Goal: Find specific page/section: Find specific page/section

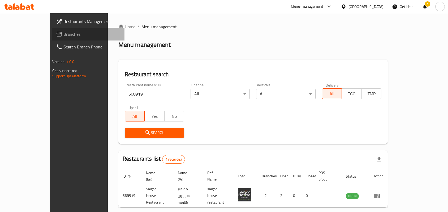
click at [63, 36] on span "Branches" at bounding box center [91, 34] width 57 height 6
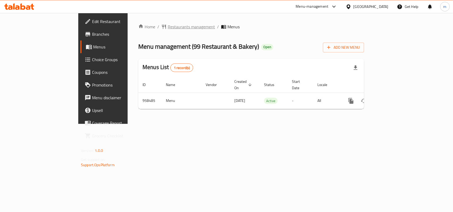
click at [168, 25] on span "Restaurants management" at bounding box center [191, 27] width 47 height 6
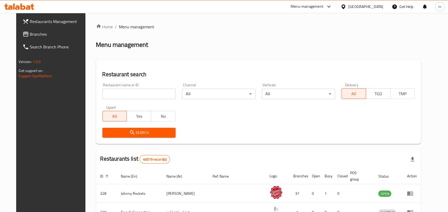
click at [124, 94] on input "search" at bounding box center [138, 94] width 73 height 11
paste input "659638"
type input "659638"
click button "Search" at bounding box center [138, 133] width 73 height 10
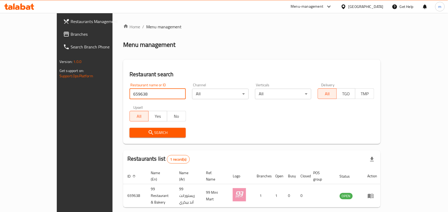
click at [71, 35] on span "Branches" at bounding box center [99, 34] width 57 height 6
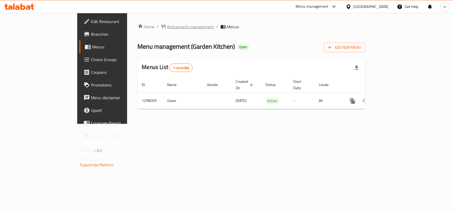
click at [167, 24] on span "Restaurants management" at bounding box center [190, 27] width 47 height 6
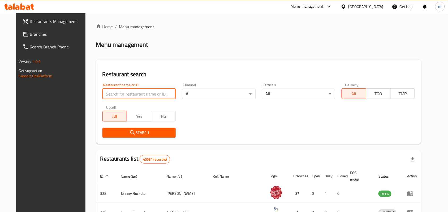
click at [141, 94] on input "search" at bounding box center [138, 94] width 73 height 11
paste input "700752"
type input "700752"
click button "Search" at bounding box center [138, 133] width 73 height 10
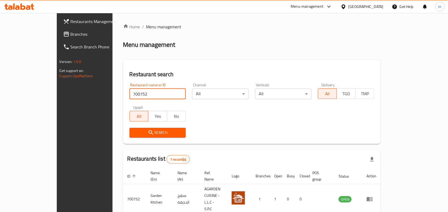
click at [71, 34] on span "Branches" at bounding box center [99, 34] width 57 height 6
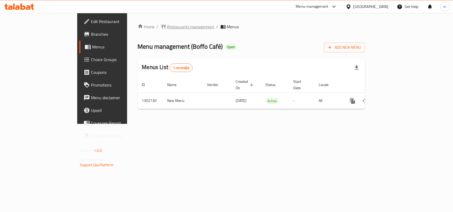
click at [167, 27] on span "Restaurants management" at bounding box center [190, 27] width 47 height 6
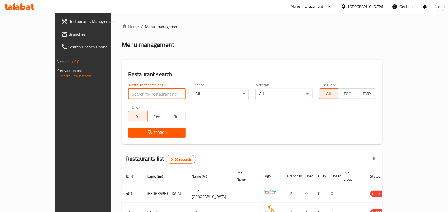
click at [137, 91] on input "search" at bounding box center [156, 94] width 57 height 11
paste input "702540"
type input "702540"
click button "Search" at bounding box center [156, 133] width 57 height 10
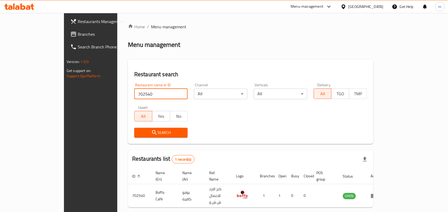
click at [78, 33] on span "Branches" at bounding box center [106, 34] width 57 height 6
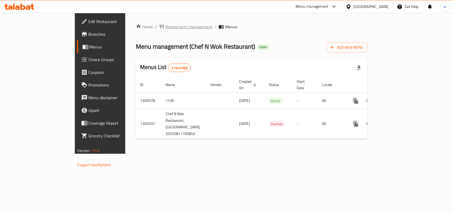
click at [165, 24] on span "Restaurants management" at bounding box center [188, 27] width 47 height 6
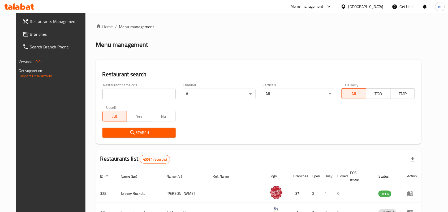
click at [135, 95] on input "search" at bounding box center [138, 94] width 73 height 11
paste input "703534"
type input "703534"
click button "Search" at bounding box center [138, 133] width 73 height 10
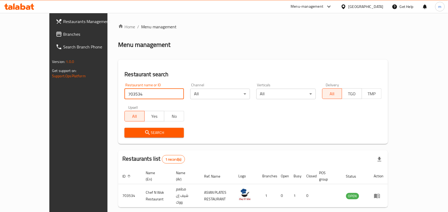
click at [63, 37] on span "Branches" at bounding box center [91, 34] width 57 height 6
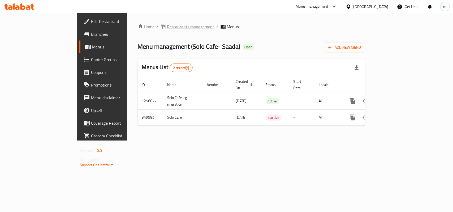
click at [167, 27] on span "Restaurants management" at bounding box center [190, 27] width 47 height 6
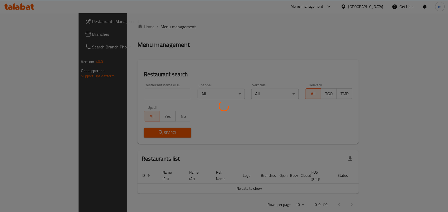
click at [133, 96] on div at bounding box center [224, 106] width 448 height 212
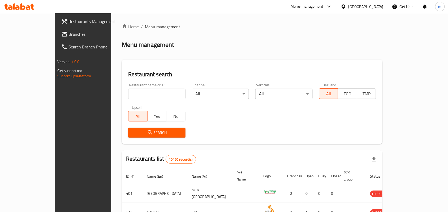
click at [133, 96] on input "search" at bounding box center [156, 94] width 57 height 11
paste input "630501"
type input "630501"
click button "Search" at bounding box center [156, 133] width 57 height 10
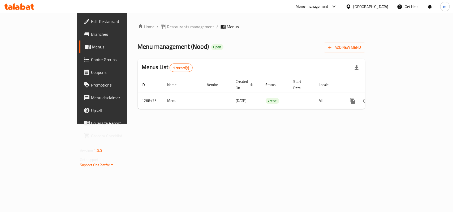
click at [138, 32] on div "Home / Restaurants management / Menus Menu management ( Nood ) Open Add New Men…" at bounding box center [251, 69] width 227 height 90
click at [167, 29] on span "Restaurants management" at bounding box center [190, 27] width 47 height 6
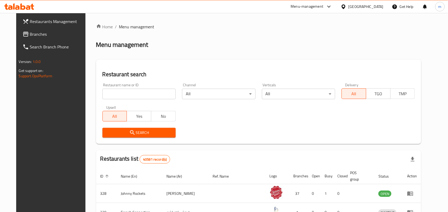
click at [118, 92] on input "search" at bounding box center [138, 94] width 73 height 11
paste input "688173"
type input "688173"
click button "Search" at bounding box center [138, 133] width 73 height 10
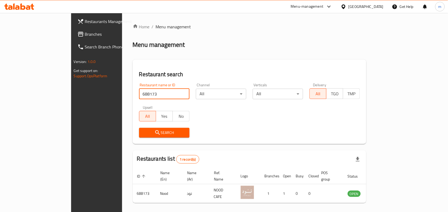
click at [85, 34] on span "Branches" at bounding box center [113, 34] width 57 height 6
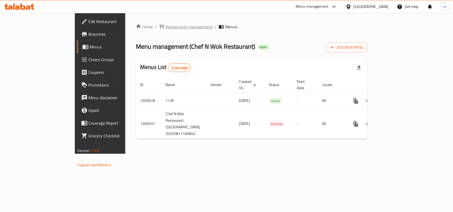
click at [165, 27] on span "Restaurants management" at bounding box center [188, 27] width 47 height 6
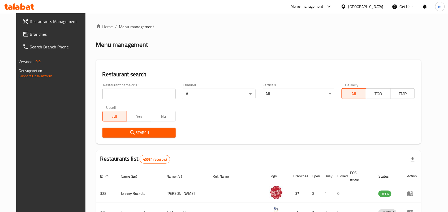
click at [128, 91] on input "search" at bounding box center [138, 94] width 73 height 11
paste input "703534"
type input "703534"
click button "Search" at bounding box center [138, 133] width 73 height 10
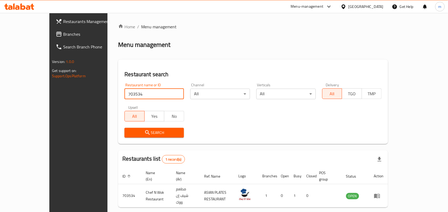
click at [63, 33] on span "Branches" at bounding box center [91, 34] width 57 height 6
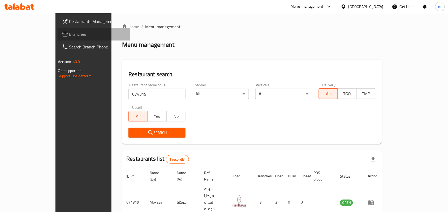
click at [69, 33] on span "Branches" at bounding box center [97, 34] width 57 height 6
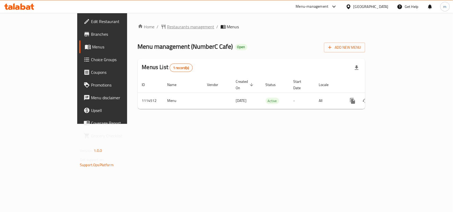
click at [167, 27] on span "Restaurants management" at bounding box center [190, 27] width 47 height 6
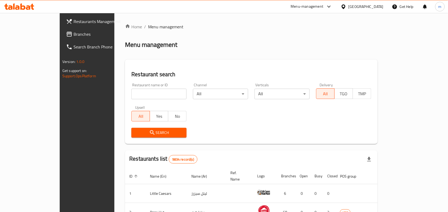
click at [131, 91] on input "search" at bounding box center [158, 94] width 55 height 11
paste input "665774"
type input "665774"
click button "Search" at bounding box center [158, 133] width 55 height 10
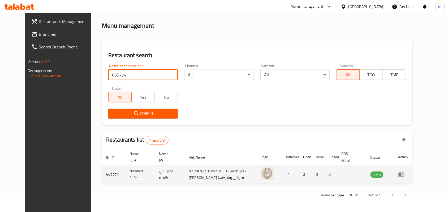
scroll to position [20, 0]
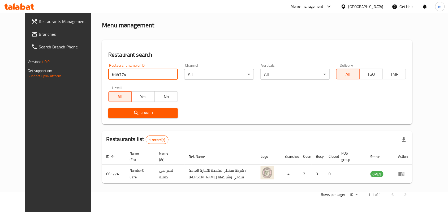
click at [31, 34] on span at bounding box center [34, 34] width 7 height 6
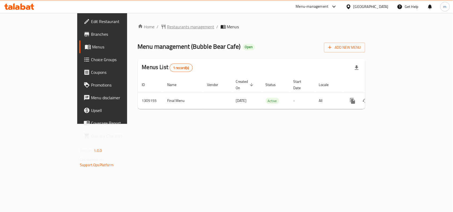
click at [167, 27] on span "Restaurants management" at bounding box center [190, 27] width 47 height 6
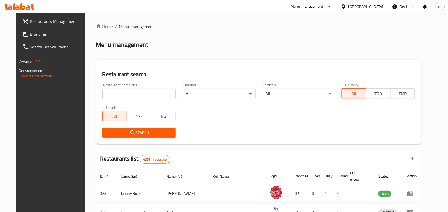
click at [121, 92] on input "search" at bounding box center [138, 94] width 73 height 11
paste input "703485"
type input "703485"
click button "Search" at bounding box center [138, 133] width 73 height 10
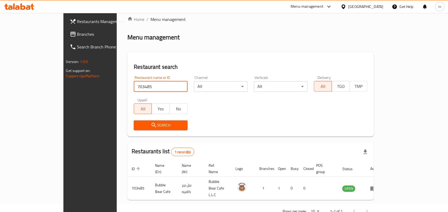
scroll to position [14, 0]
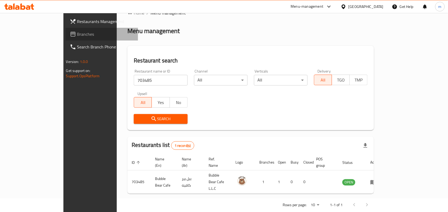
click at [77, 33] on span "Branches" at bounding box center [105, 34] width 57 height 6
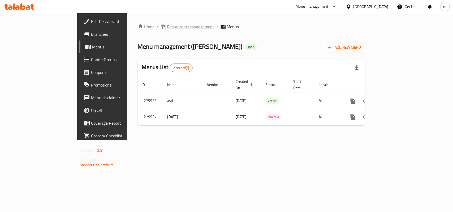
click at [167, 24] on span "Restaurants management" at bounding box center [190, 27] width 47 height 6
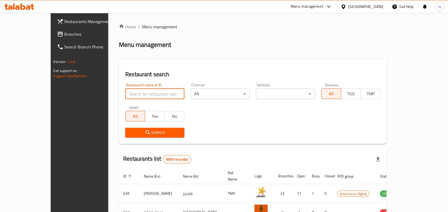
click at [125, 96] on input "search" at bounding box center [154, 94] width 59 height 11
paste input "693523"
type input "693523"
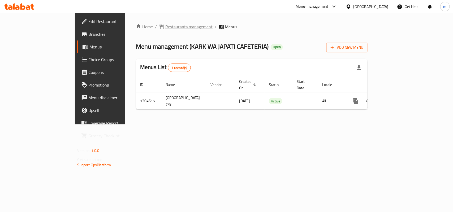
click at [165, 24] on span "Restaurants management" at bounding box center [188, 27] width 47 height 6
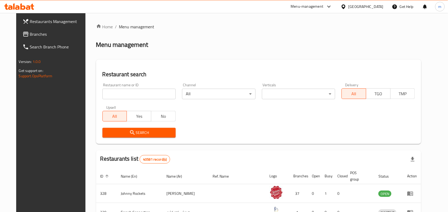
click at [119, 93] on input "search" at bounding box center [138, 94] width 73 height 11
paste input "703040"
type input "703040"
click button "Search" at bounding box center [138, 133] width 73 height 10
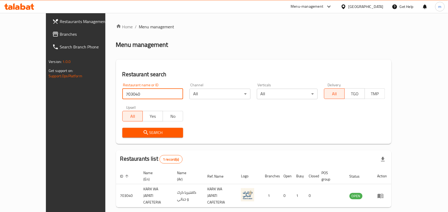
click at [60, 33] on span "Branches" at bounding box center [88, 34] width 57 height 6
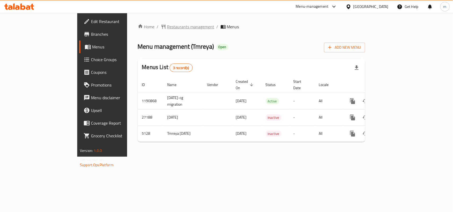
click at [167, 25] on span "Restaurants management" at bounding box center [190, 27] width 47 height 6
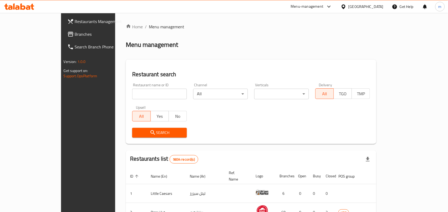
click at [132, 92] on input "search" at bounding box center [159, 94] width 55 height 11
paste input "3373"
type input "3373"
click button "Search" at bounding box center [159, 133] width 55 height 10
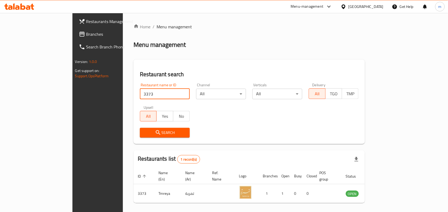
scroll to position [14, 0]
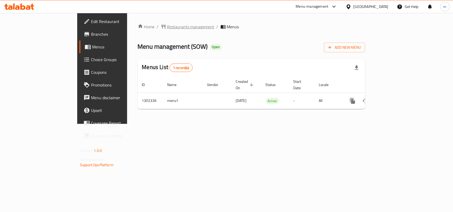
click at [167, 30] on span "Restaurants management" at bounding box center [190, 27] width 47 height 6
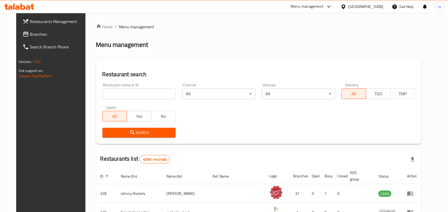
click at [109, 91] on input "search" at bounding box center [138, 94] width 73 height 11
paste input "702335"
type input "702335"
click button "Search" at bounding box center [138, 133] width 73 height 10
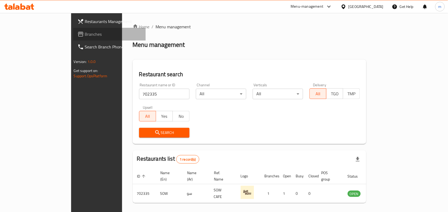
click at [85, 37] on span "Branches" at bounding box center [113, 34] width 57 height 6
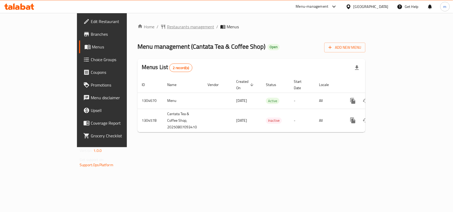
click at [167, 27] on span "Restaurants management" at bounding box center [190, 27] width 47 height 6
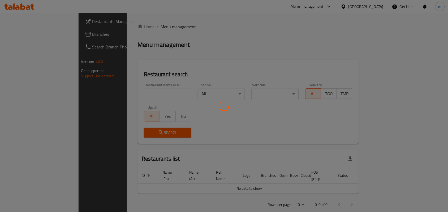
click at [133, 93] on div at bounding box center [224, 106] width 448 height 212
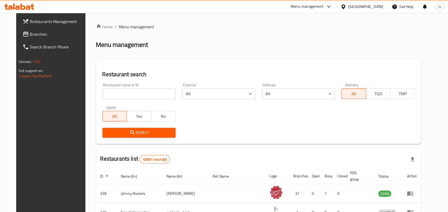
click at [120, 99] on div "Restaurant name or ID Restaurant name or ID" at bounding box center [139, 91] width 80 height 23
click at [122, 97] on input "search" at bounding box center [138, 94] width 73 height 11
paste input "703315"
type input "703315"
click button "Search" at bounding box center [138, 133] width 73 height 10
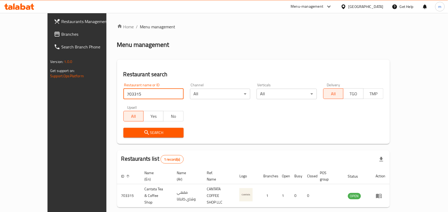
click at [61, 31] on span "Branches" at bounding box center [89, 34] width 57 height 6
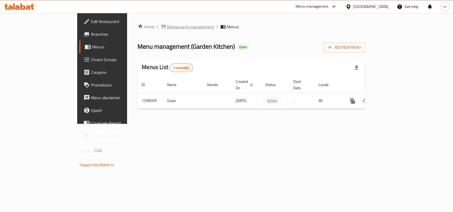
click at [167, 24] on span "Restaurants management" at bounding box center [190, 27] width 47 height 6
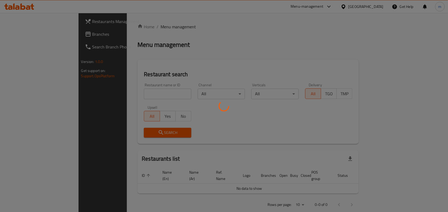
click at [123, 95] on div at bounding box center [224, 106] width 448 height 212
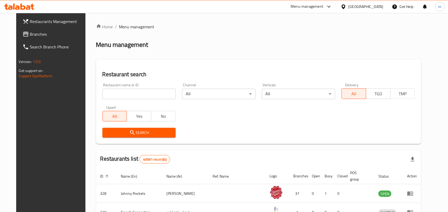
click at [123, 95] on input "search" at bounding box center [138, 94] width 73 height 11
paste input "700752"
type input "700752"
click button "Search" at bounding box center [138, 133] width 73 height 10
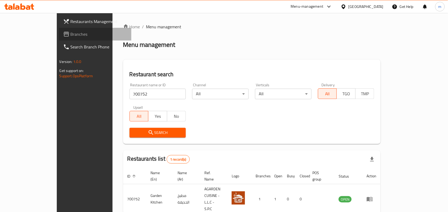
click at [71, 35] on span "Branches" at bounding box center [99, 34] width 57 height 6
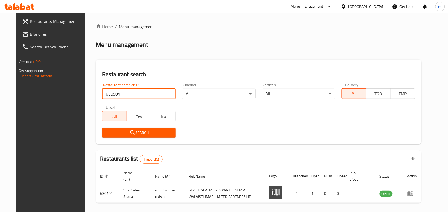
click at [30, 34] on span "Branches" at bounding box center [58, 34] width 57 height 6
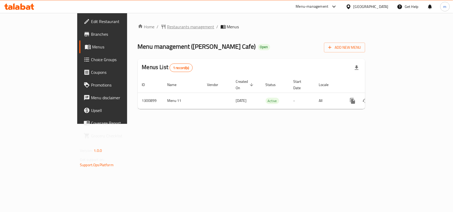
click at [167, 25] on span "Restaurants management" at bounding box center [190, 27] width 47 height 6
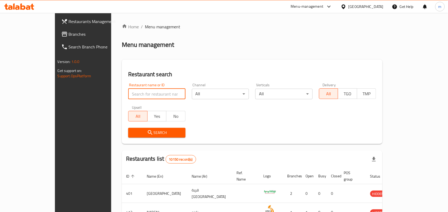
click at [128, 93] on input "search" at bounding box center [156, 94] width 57 height 11
paste input "701556"
type input "701556"
click button "Search" at bounding box center [156, 133] width 57 height 10
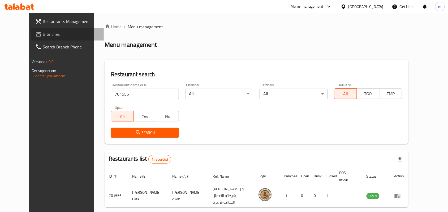
click at [43, 33] on span "Branches" at bounding box center [71, 34] width 57 height 6
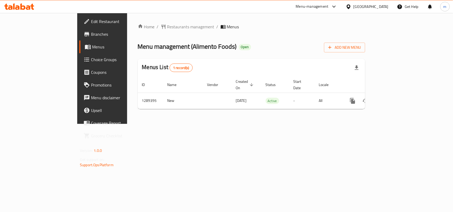
click at [167, 27] on span "Restaurants management" at bounding box center [190, 27] width 47 height 6
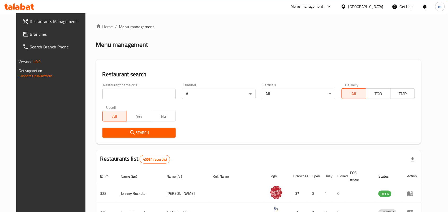
click at [130, 93] on input "search" at bounding box center [138, 94] width 73 height 11
paste input "697661"
type input "697661"
click button "Search" at bounding box center [138, 133] width 73 height 10
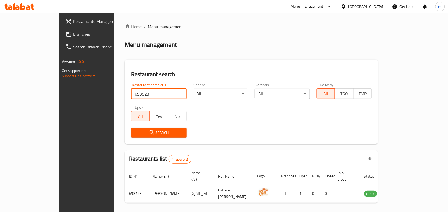
click at [65, 32] on icon at bounding box center [68, 34] width 6 height 6
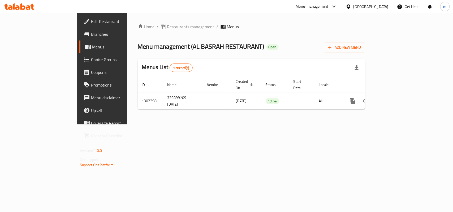
click at [167, 25] on span "Restaurants management" at bounding box center [190, 27] width 47 height 6
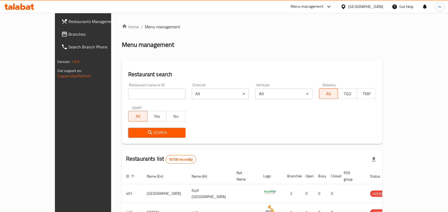
click at [143, 90] on input "search" at bounding box center [156, 94] width 57 height 11
paste input "702368"
type input "702368"
click button "Search" at bounding box center [156, 133] width 57 height 10
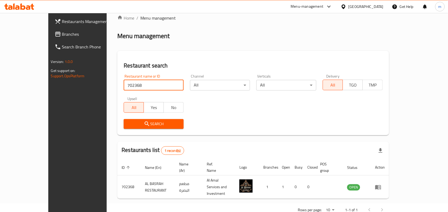
scroll to position [14, 0]
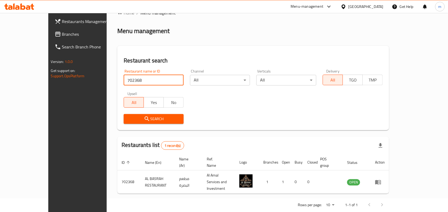
click at [62, 34] on span "Branches" at bounding box center [90, 34] width 57 height 6
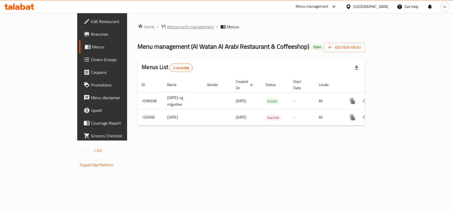
click at [167, 29] on span "Restaurants management" at bounding box center [190, 27] width 47 height 6
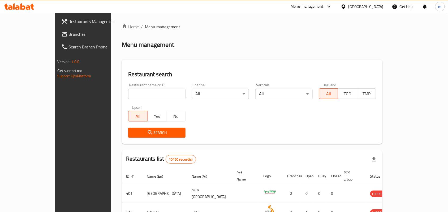
click at [141, 97] on input "search" at bounding box center [156, 94] width 57 height 11
paste input "606619"
type input "606619"
click button "Search" at bounding box center [156, 133] width 57 height 10
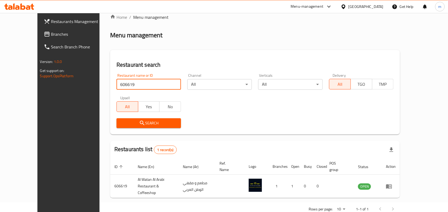
scroll to position [14, 0]
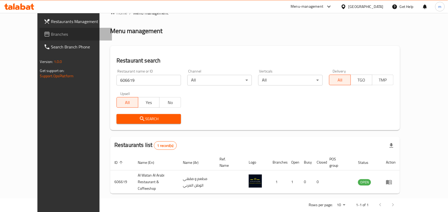
click at [40, 30] on link "Branches" at bounding box center [76, 34] width 73 height 13
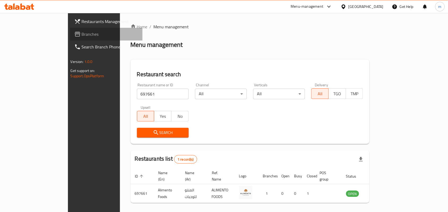
click at [82, 32] on span "Branches" at bounding box center [110, 34] width 57 height 6
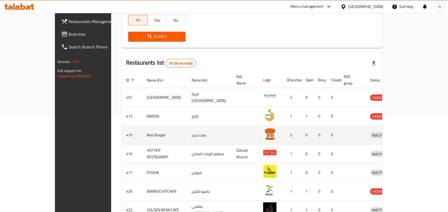
scroll to position [99, 0]
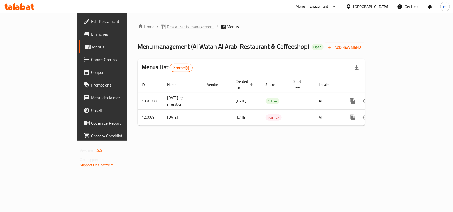
click at [167, 24] on span "Restaurants management" at bounding box center [190, 27] width 47 height 6
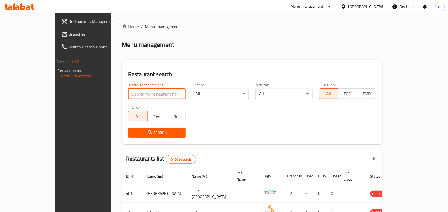
click at [128, 93] on input "search" at bounding box center [156, 94] width 57 height 11
paste input "606619"
type input "606619"
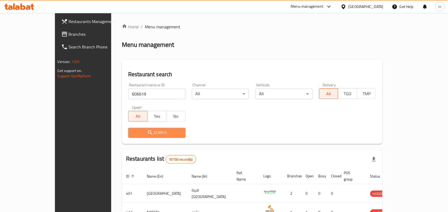
click at [148, 134] on icon "submit" at bounding box center [150, 132] width 5 height 5
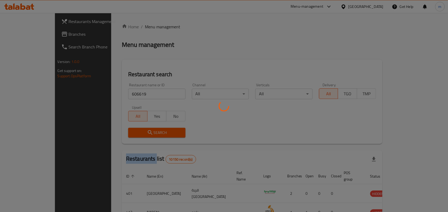
click at [127, 134] on div at bounding box center [224, 106] width 448 height 212
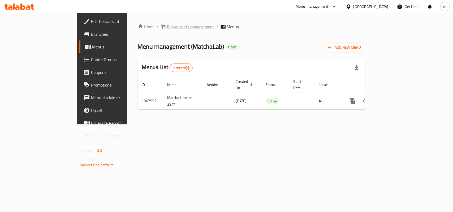
click at [167, 25] on span "Restaurants management" at bounding box center [190, 27] width 47 height 6
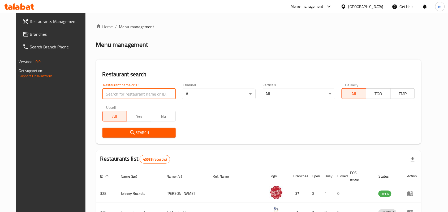
click at [108, 92] on input "search" at bounding box center [138, 94] width 73 height 11
paste input "702667"
type input "702667"
click at [156, 130] on span "Search" at bounding box center [139, 133] width 65 height 7
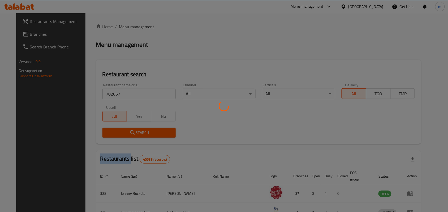
click at [156, 130] on div at bounding box center [224, 106] width 448 height 212
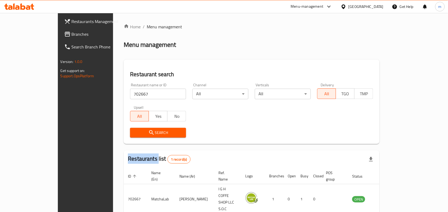
click at [72, 34] on span "Branches" at bounding box center [100, 34] width 57 height 6
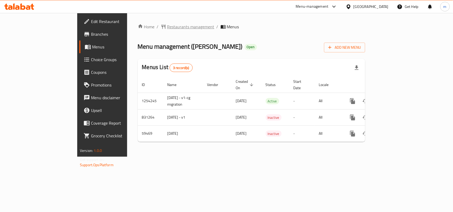
click at [167, 27] on span "Restaurants management" at bounding box center [190, 27] width 47 height 6
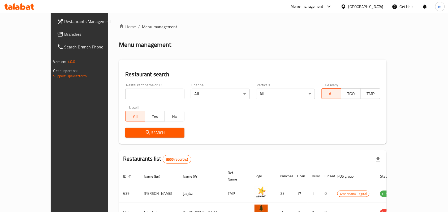
click at [131, 97] on input "search" at bounding box center [154, 94] width 59 height 11
paste input "28826"
type input "28826"
click button "Search" at bounding box center [154, 133] width 59 height 10
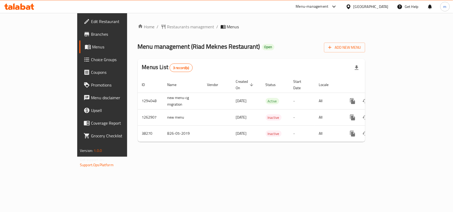
click at [167, 24] on span "Restaurants management" at bounding box center [190, 27] width 47 height 6
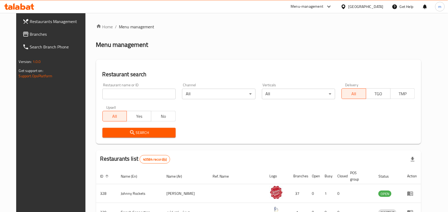
click at [107, 90] on input "search" at bounding box center [138, 94] width 73 height 11
paste input "3292"
type input "3292"
click button "Search" at bounding box center [138, 133] width 73 height 10
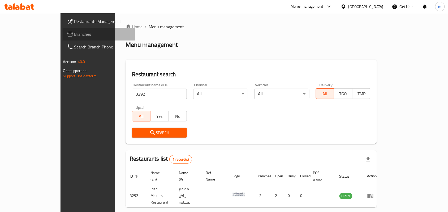
click at [74, 34] on span "Branches" at bounding box center [102, 34] width 57 height 6
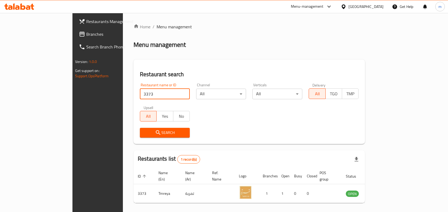
scroll to position [14, 0]
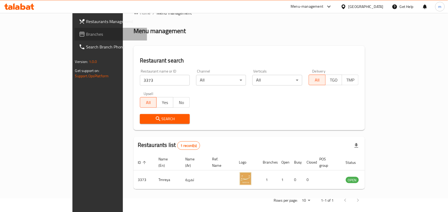
click at [86, 33] on span "Branches" at bounding box center [114, 34] width 57 height 6
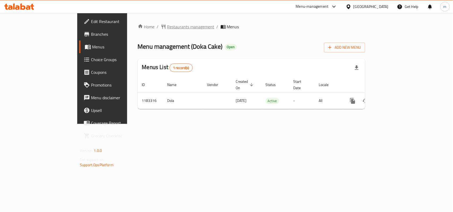
click at [167, 30] on span "Restaurants management" at bounding box center [190, 27] width 47 height 6
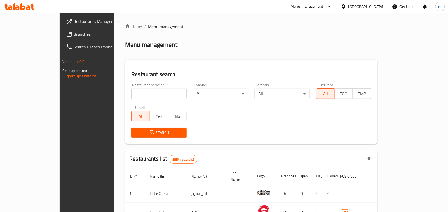
click at [134, 96] on input "search" at bounding box center [158, 94] width 55 height 11
paste input "666326"
type input "666326"
click button "Search" at bounding box center [158, 133] width 55 height 10
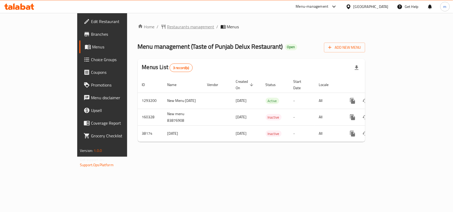
click at [167, 26] on span "Restaurants management" at bounding box center [190, 27] width 47 height 6
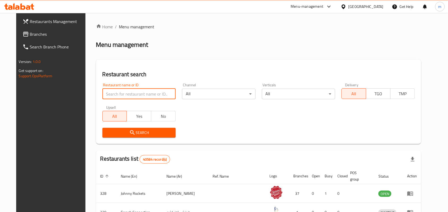
click at [143, 91] on input "search" at bounding box center [138, 94] width 73 height 11
paste input "19861"
type input "19861"
click button "Search" at bounding box center [138, 133] width 73 height 10
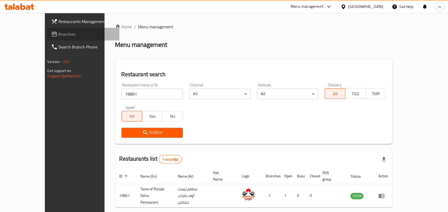
click at [52, 34] on icon at bounding box center [54, 34] width 5 height 5
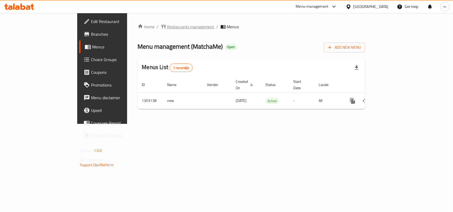
click at [167, 27] on span "Restaurants management" at bounding box center [190, 27] width 47 height 6
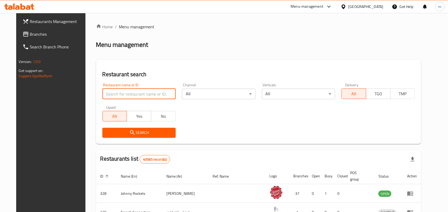
click at [133, 97] on input "search" at bounding box center [138, 94] width 73 height 11
paste input "702705"
type input "702705"
click button "Search" at bounding box center [138, 133] width 73 height 10
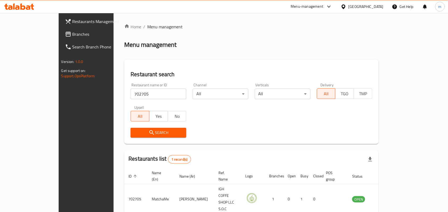
click at [72, 31] on span "Branches" at bounding box center [100, 34] width 57 height 6
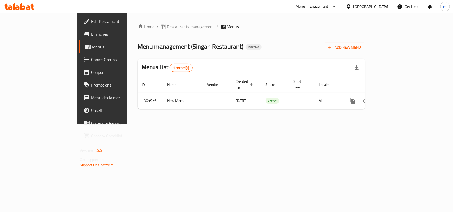
click at [145, 31] on div "Home / Restaurants management / Menus Menu management ( Singari Restaurant ) In…" at bounding box center [251, 69] width 227 height 90
click at [167, 28] on span "Restaurants management" at bounding box center [190, 27] width 47 height 6
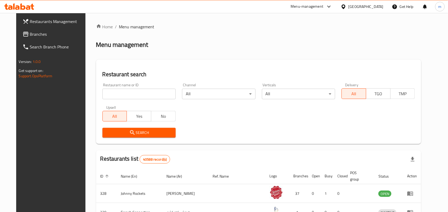
click at [125, 90] on input "search" at bounding box center [138, 94] width 73 height 11
paste input "703461"
type input "703461"
click button "Search" at bounding box center [138, 133] width 73 height 10
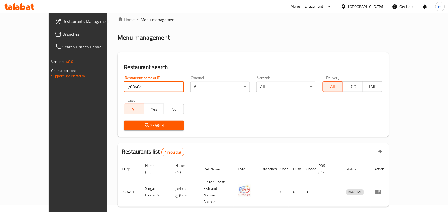
scroll to position [14, 0]
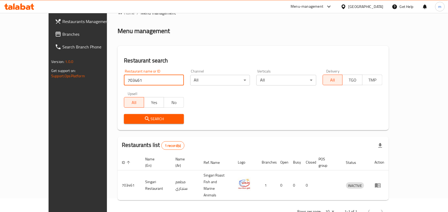
click at [62, 32] on span "Branches" at bounding box center [90, 34] width 57 height 6
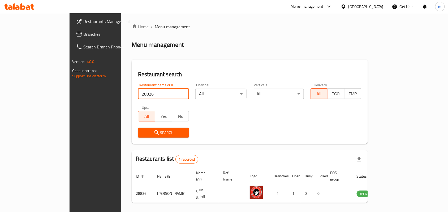
click at [83, 34] on span "Branches" at bounding box center [111, 34] width 57 height 6
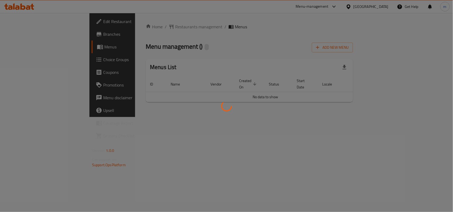
click at [133, 25] on div at bounding box center [226, 106] width 453 height 212
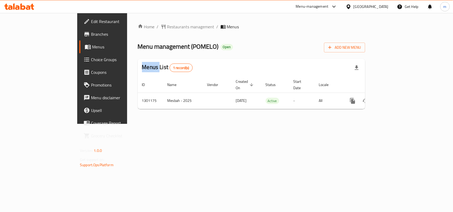
click at [133, 25] on div at bounding box center [226, 106] width 453 height 212
click at [167, 25] on span "Restaurants management" at bounding box center [190, 27] width 47 height 6
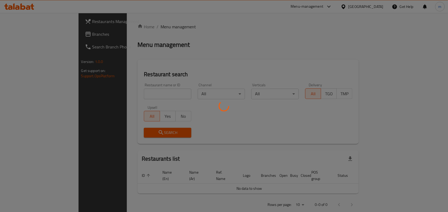
click at [131, 92] on div at bounding box center [224, 106] width 448 height 212
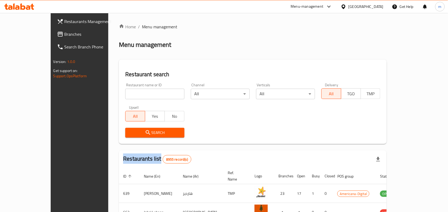
click at [131, 92] on div at bounding box center [224, 106] width 448 height 212
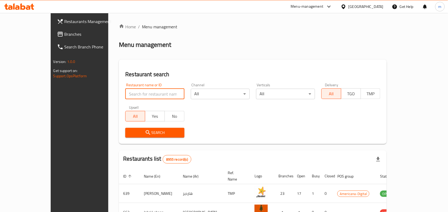
click at [131, 92] on input "search" at bounding box center [154, 94] width 59 height 11
paste input "701921"
type input "701921"
click button "Search" at bounding box center [154, 133] width 59 height 10
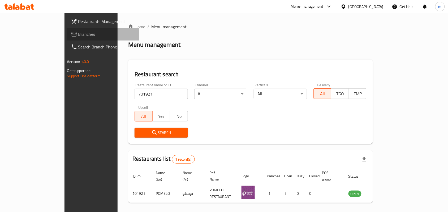
click at [78, 34] on span "Branches" at bounding box center [106, 34] width 57 height 6
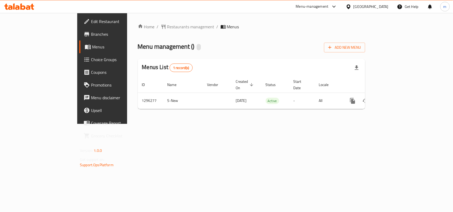
click at [167, 27] on span "Restaurants management" at bounding box center [190, 27] width 47 height 6
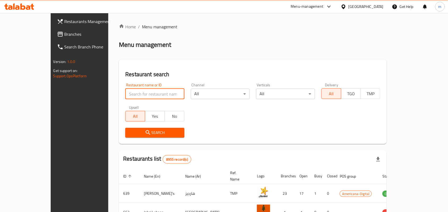
click at [125, 91] on input "search" at bounding box center [154, 94] width 59 height 11
paste input "699974"
type input "699974"
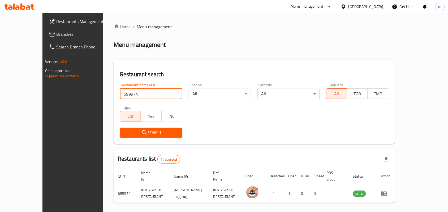
click at [49, 34] on span at bounding box center [52, 34] width 7 height 6
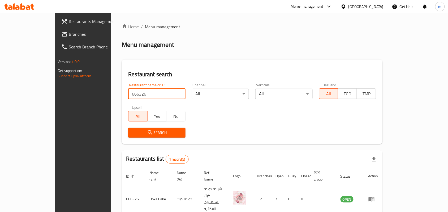
click at [69, 37] on span "Branches" at bounding box center [97, 34] width 57 height 6
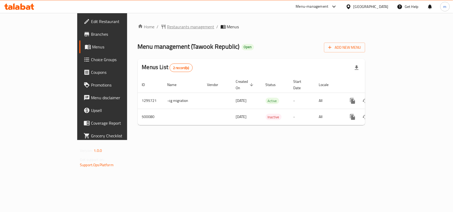
click at [167, 26] on span "Restaurants management" at bounding box center [190, 27] width 47 height 6
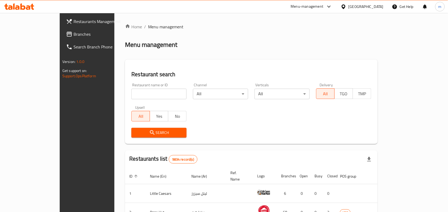
click at [131, 91] on input "search" at bounding box center [158, 94] width 55 height 11
paste input "634508"
type input "634508"
click button "Search" at bounding box center [158, 133] width 55 height 10
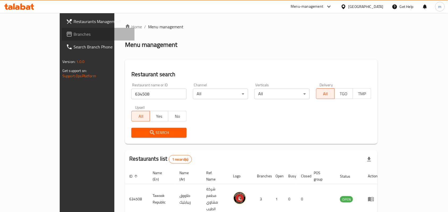
click at [73, 31] on span "Branches" at bounding box center [101, 34] width 57 height 6
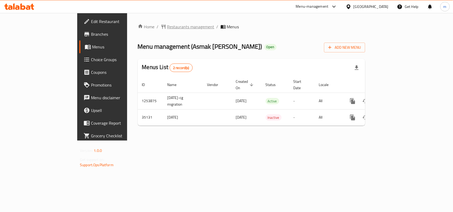
click at [167, 27] on span "Restaurants management" at bounding box center [190, 27] width 47 height 6
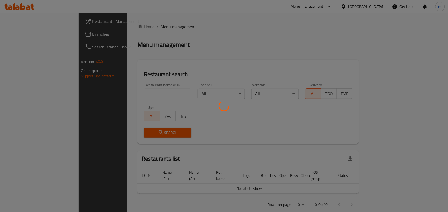
click at [129, 92] on div at bounding box center [224, 106] width 448 height 212
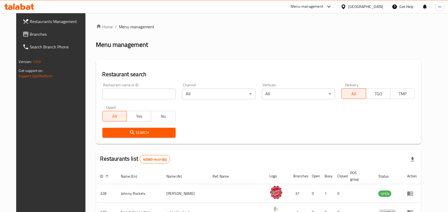
click at [128, 93] on input "search" at bounding box center [138, 94] width 73 height 11
paste input "18128"
type input "18128"
click button "Search" at bounding box center [138, 133] width 73 height 10
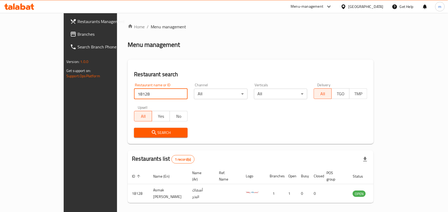
click at [77, 35] on span "Branches" at bounding box center [105, 34] width 57 height 6
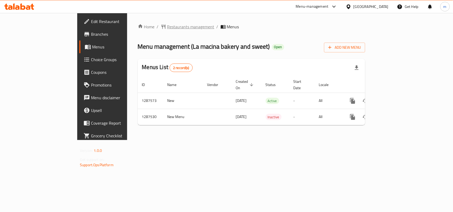
click at [167, 28] on span "Restaurants management" at bounding box center [190, 27] width 47 height 6
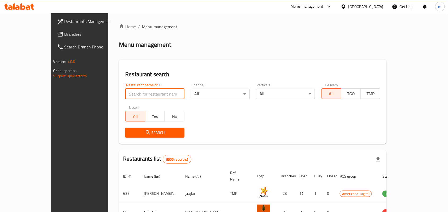
click at [139, 96] on input "search" at bounding box center [154, 94] width 59 height 11
paste input "696776"
type input "696776"
click button "Search" at bounding box center [154, 133] width 59 height 10
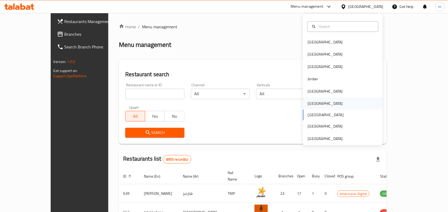
click at [308, 106] on div "[GEOGRAPHIC_DATA]" at bounding box center [325, 104] width 35 height 6
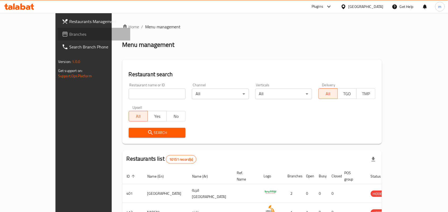
click at [58, 29] on link "Branches" at bounding box center [94, 34] width 73 height 13
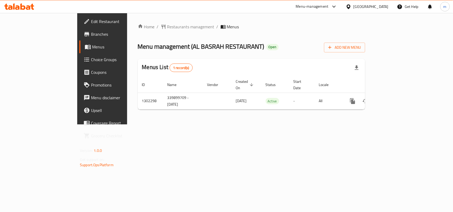
click at [167, 25] on span "Restaurants management" at bounding box center [190, 27] width 47 height 6
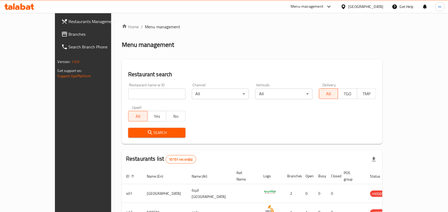
click at [128, 94] on input "search" at bounding box center [156, 94] width 57 height 11
paste input "702368"
type input "702368"
click button "Search" at bounding box center [156, 133] width 57 height 10
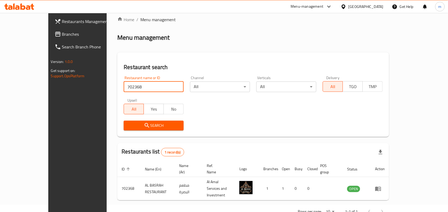
scroll to position [14, 0]
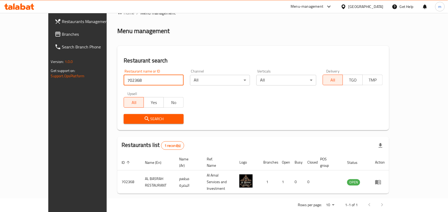
click at [62, 33] on span "Branches" at bounding box center [90, 34] width 57 height 6
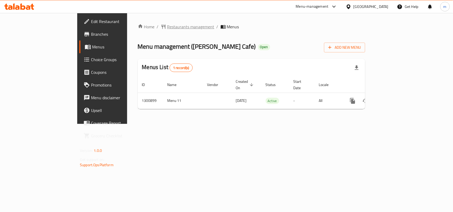
click at [167, 25] on span "Restaurants management" at bounding box center [190, 27] width 47 height 6
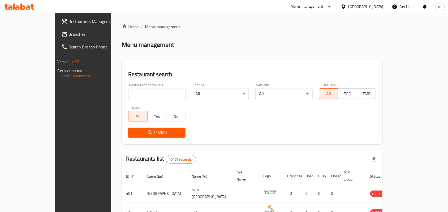
click at [129, 94] on input "search" at bounding box center [156, 94] width 57 height 11
paste input "701556"
type input "701556"
click button "Search" at bounding box center [156, 133] width 57 height 10
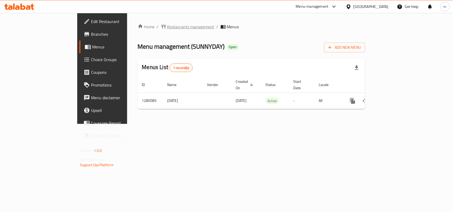
click at [167, 26] on span "Restaurants management" at bounding box center [190, 27] width 47 height 6
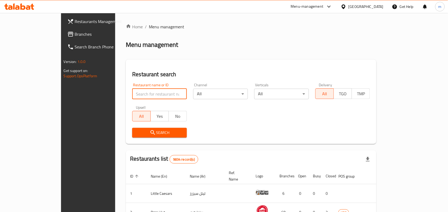
click at [132, 94] on input "search" at bounding box center [159, 94] width 55 height 11
paste input "693613"
type input "693613"
click button "Search" at bounding box center [159, 133] width 55 height 10
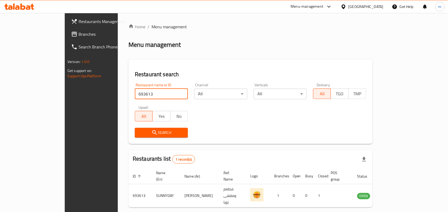
click at [78, 33] on span "Branches" at bounding box center [106, 34] width 57 height 6
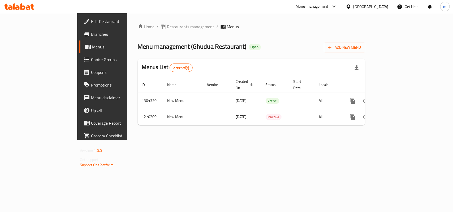
click at [167, 25] on span "Restaurants management" at bounding box center [190, 27] width 47 height 6
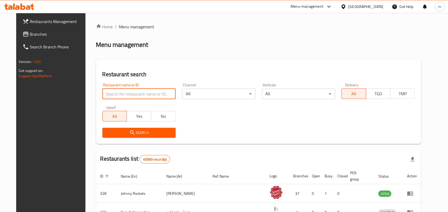
click at [129, 92] on input "search" at bounding box center [138, 94] width 73 height 11
paste input "689059"
type input "689059"
click button "Search" at bounding box center [138, 133] width 73 height 10
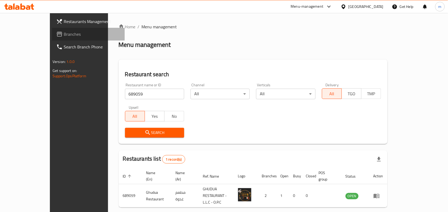
click at [64, 34] on span "Branches" at bounding box center [92, 34] width 57 height 6
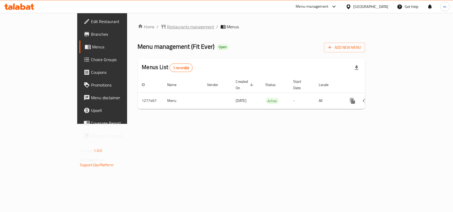
click at [167, 27] on span "Restaurants management" at bounding box center [190, 27] width 47 height 6
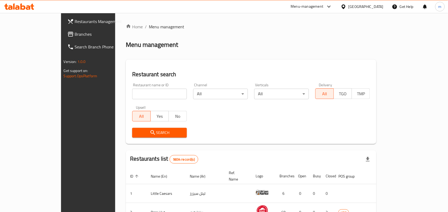
click at [132, 89] on input "search" at bounding box center [159, 94] width 55 height 11
paste input "692478"
type input "692478"
click button "Search" at bounding box center [159, 133] width 55 height 10
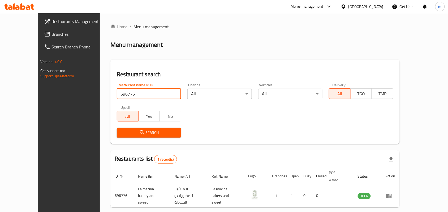
click at [51, 35] on span "Branches" at bounding box center [79, 34] width 57 height 6
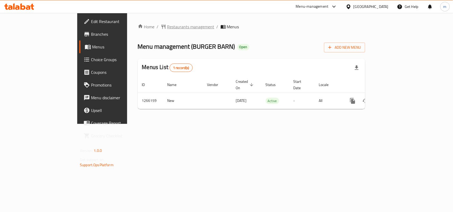
click at [167, 25] on span "Restaurants management" at bounding box center [190, 27] width 47 height 6
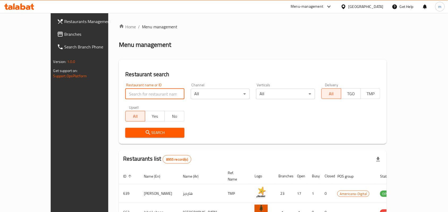
click at [128, 95] on input "search" at bounding box center [154, 94] width 59 height 11
paste input "687147"
type input "687147"
click button "Search" at bounding box center [154, 133] width 59 height 10
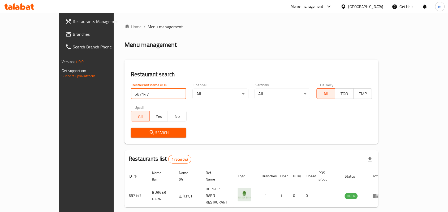
scroll to position [14, 0]
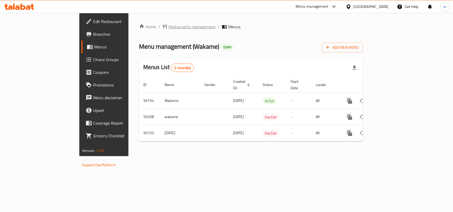
click at [168, 28] on span "Restaurants management" at bounding box center [191, 27] width 47 height 6
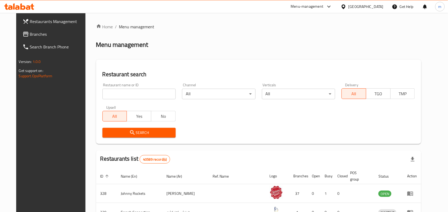
click at [136, 92] on input "search" at bounding box center [138, 94] width 73 height 11
paste input "13192"
type input "13192"
click button "Search" at bounding box center [138, 133] width 73 height 10
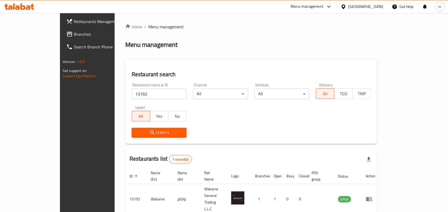
click at [74, 36] on span "Branches" at bounding box center [102, 34] width 57 height 6
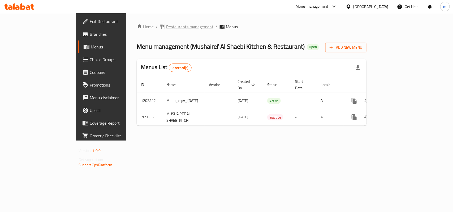
click at [166, 29] on span "Restaurants management" at bounding box center [189, 27] width 47 height 6
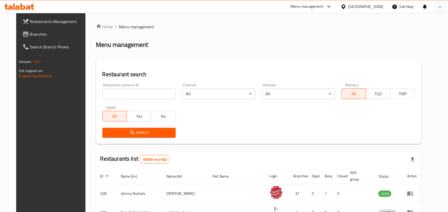
click at [123, 93] on input "search" at bounding box center [138, 94] width 73 height 11
paste input "644673"
type input "644673"
click button "Search" at bounding box center [138, 133] width 73 height 10
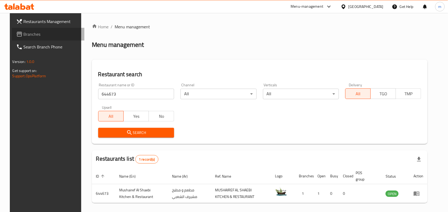
click at [24, 34] on span "Branches" at bounding box center [52, 34] width 57 height 6
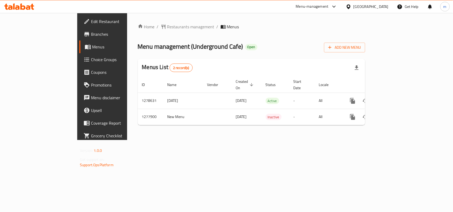
click at [167, 26] on span "Restaurants management" at bounding box center [190, 27] width 47 height 6
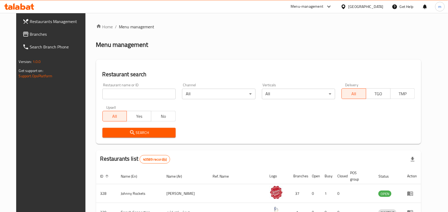
click at [121, 93] on input "search" at bounding box center [138, 94] width 73 height 11
paste input "692417"
type input "692417"
click button "Search" at bounding box center [138, 133] width 73 height 10
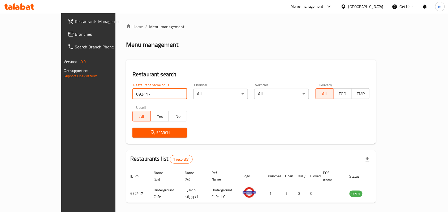
click at [75, 34] on span "Branches" at bounding box center [103, 34] width 57 height 6
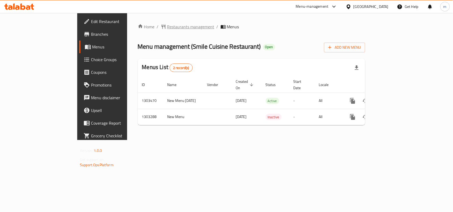
click at [167, 29] on span "Restaurants management" at bounding box center [190, 27] width 47 height 6
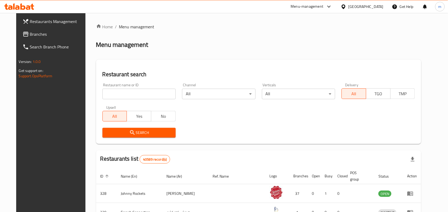
click at [137, 91] on input "search" at bounding box center [138, 94] width 73 height 11
paste input "702726"
type input "702726"
click button "Search" at bounding box center [138, 133] width 73 height 10
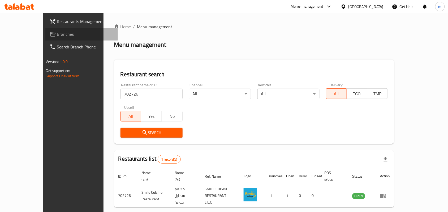
click at [57, 35] on span "Branches" at bounding box center [85, 34] width 57 height 6
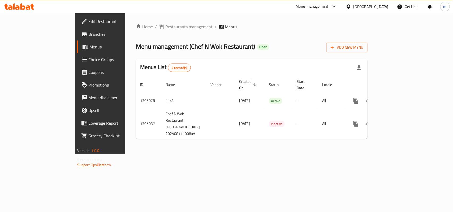
click at [136, 25] on div "Home / Restaurants management / Menus Menu management ( Chef N Wok Restaurant )…" at bounding box center [251, 84] width 231 height 120
click at [165, 25] on span "Restaurants management" at bounding box center [188, 27] width 47 height 6
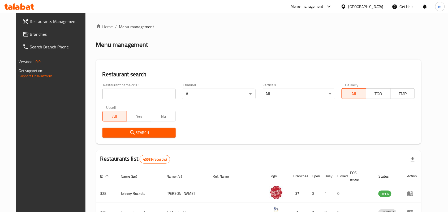
click at [131, 88] on div "Restaurant name or ID Restaurant name or ID" at bounding box center [138, 91] width 73 height 16
click at [135, 95] on input "search" at bounding box center [138, 94] width 73 height 11
paste input "703534"
type input "703534"
click button "Search" at bounding box center [138, 133] width 73 height 10
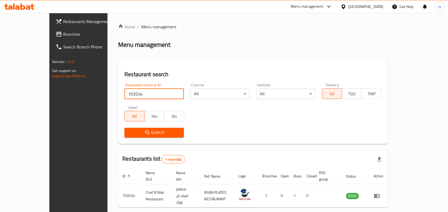
click at [63, 34] on span "Branches" at bounding box center [91, 34] width 57 height 6
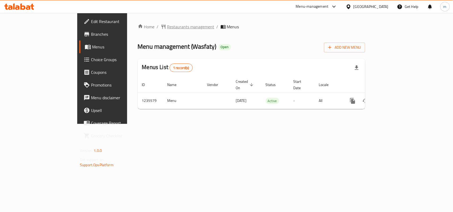
click at [167, 25] on span "Restaurants management" at bounding box center [190, 27] width 47 height 6
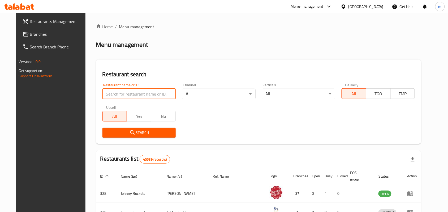
click at [126, 96] on input "search" at bounding box center [138, 94] width 73 height 11
paste input "678776"
type input "678776"
click button "Search" at bounding box center [138, 133] width 73 height 10
